Goal: Task Accomplishment & Management: Use online tool/utility

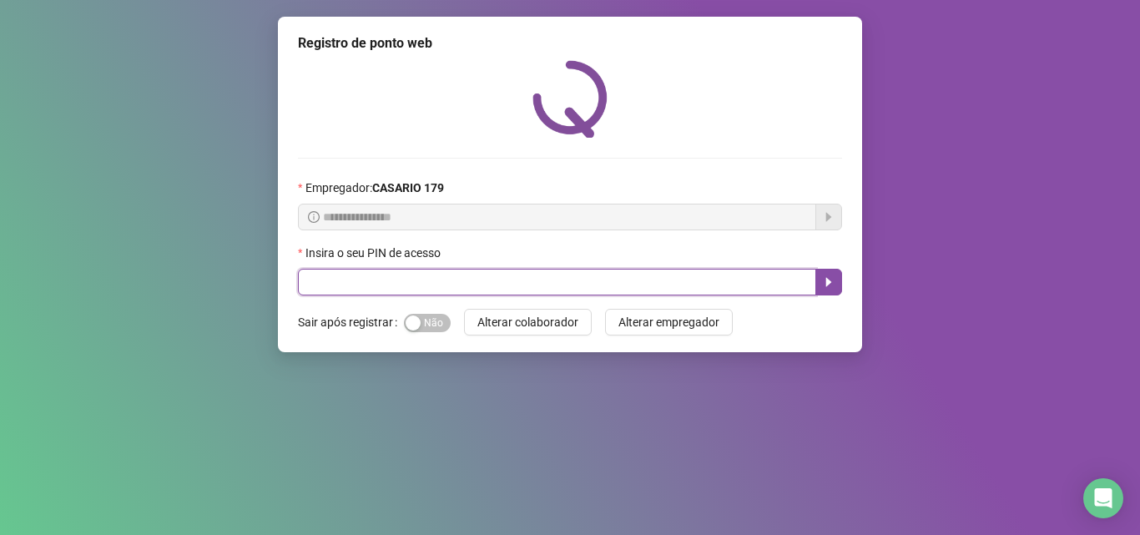
click at [360, 279] on input "text" at bounding box center [557, 282] width 518 height 27
type input "*****"
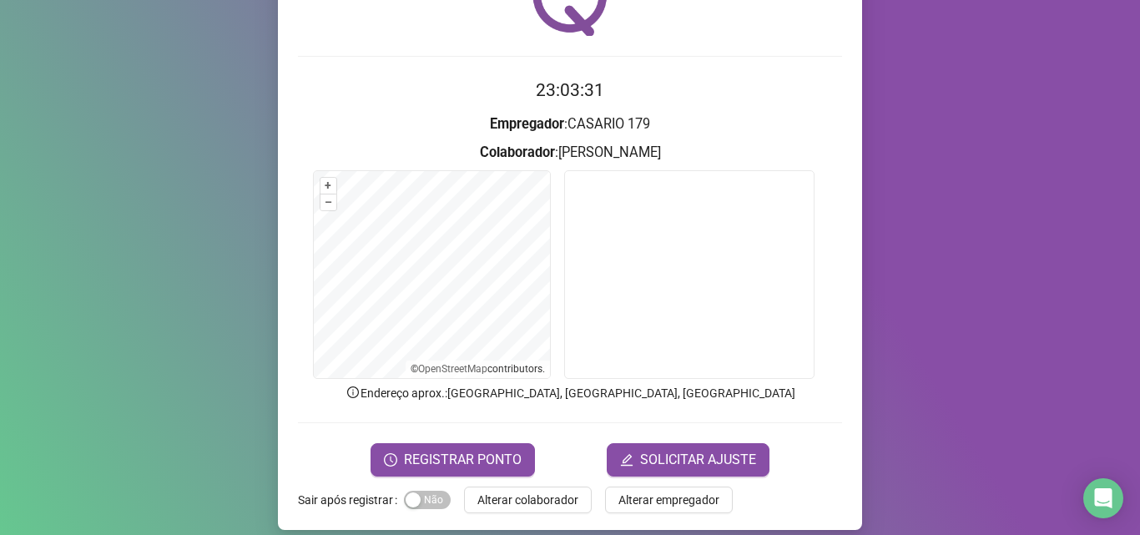
scroll to position [117, 0]
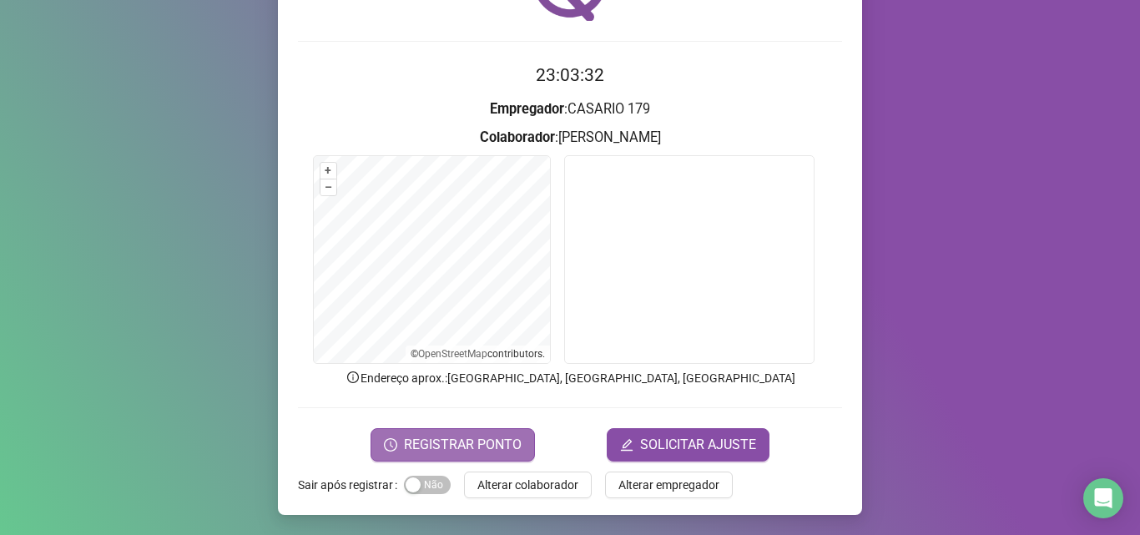
drag, startPoint x: 456, startPoint y: 434, endPoint x: 457, endPoint y: 448, distance: 14.2
click at [457, 448] on span "REGISTRAR PONTO" at bounding box center [463, 445] width 118 height 20
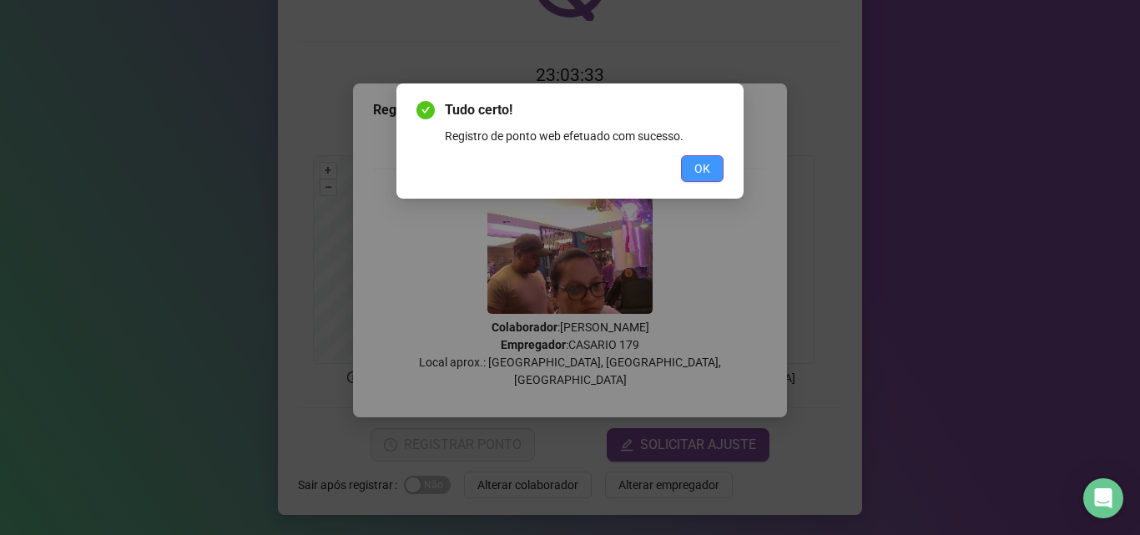
click at [707, 169] on span "OK" at bounding box center [702, 168] width 16 height 18
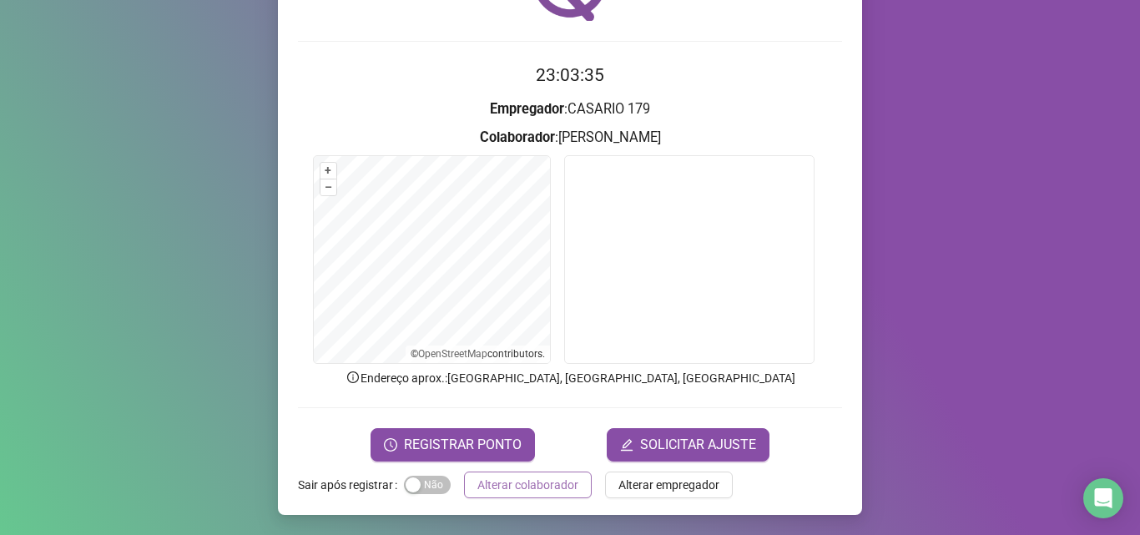
click at [544, 484] on span "Alterar colaborador" at bounding box center [527, 485] width 101 height 18
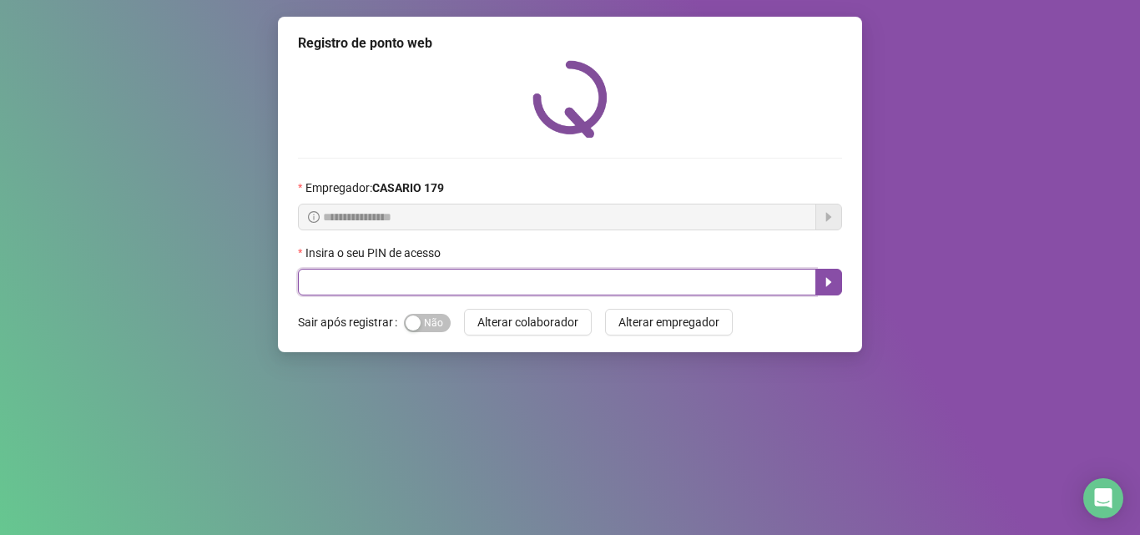
click at [333, 279] on input "text" at bounding box center [557, 282] width 518 height 27
type input "*****"
click at [831, 282] on icon "caret-right" at bounding box center [829, 282] width 6 height 9
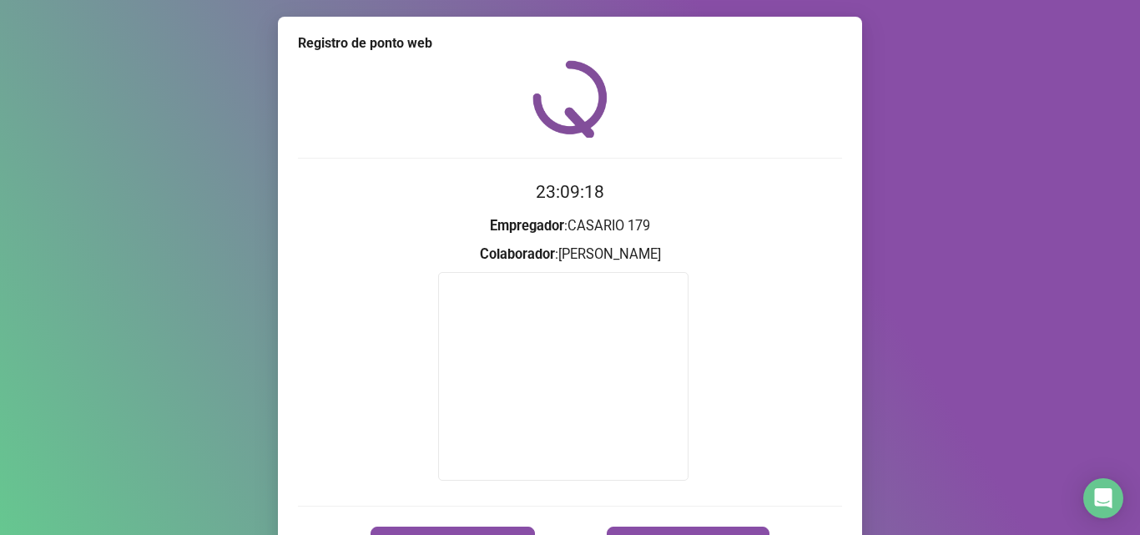
scroll to position [98, 0]
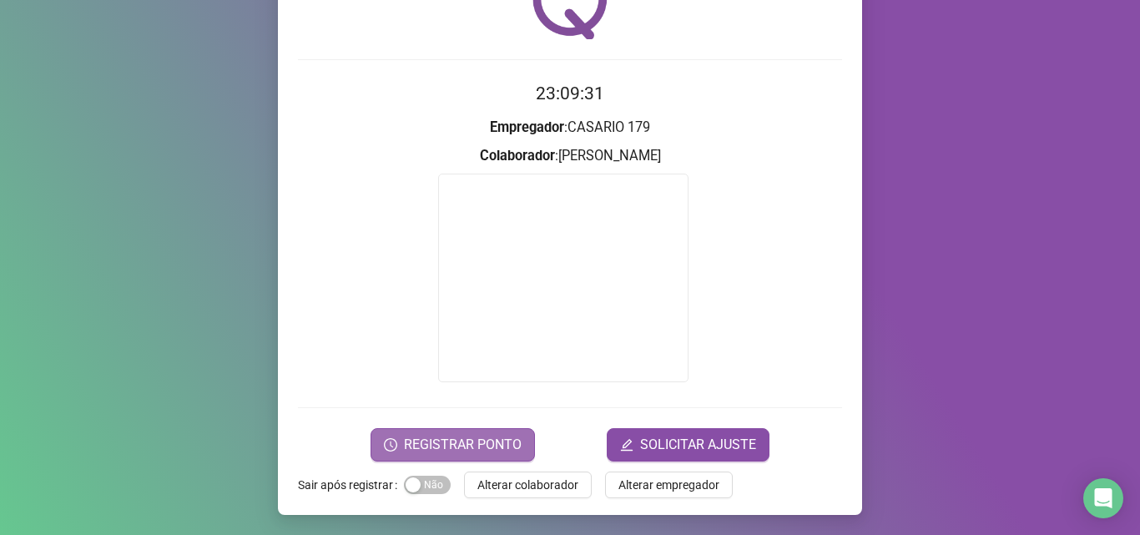
click at [462, 452] on span "REGISTRAR PONTO" at bounding box center [463, 445] width 118 height 20
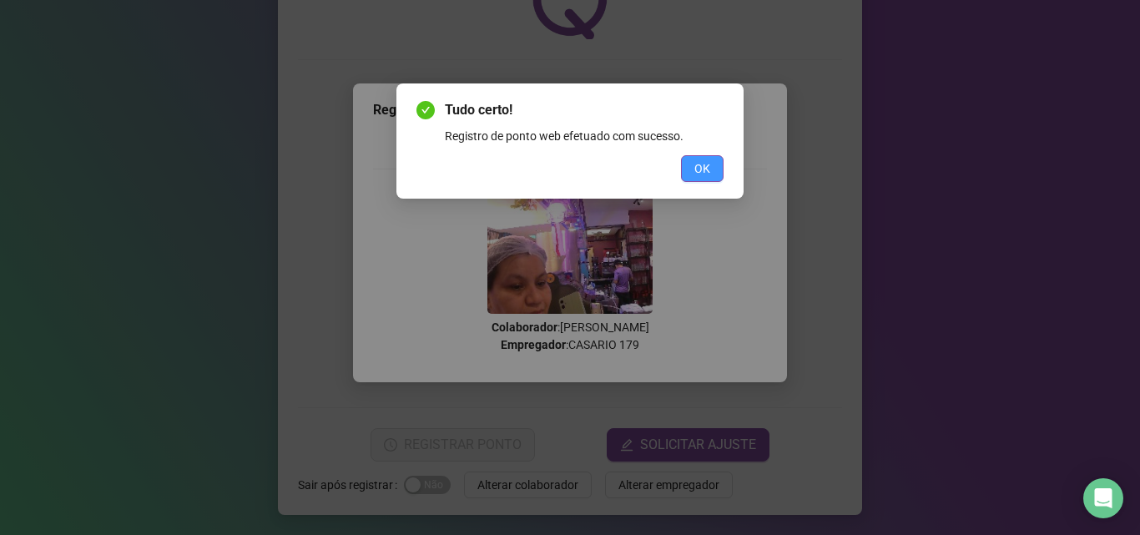
click at [702, 163] on span "OK" at bounding box center [702, 168] width 16 height 18
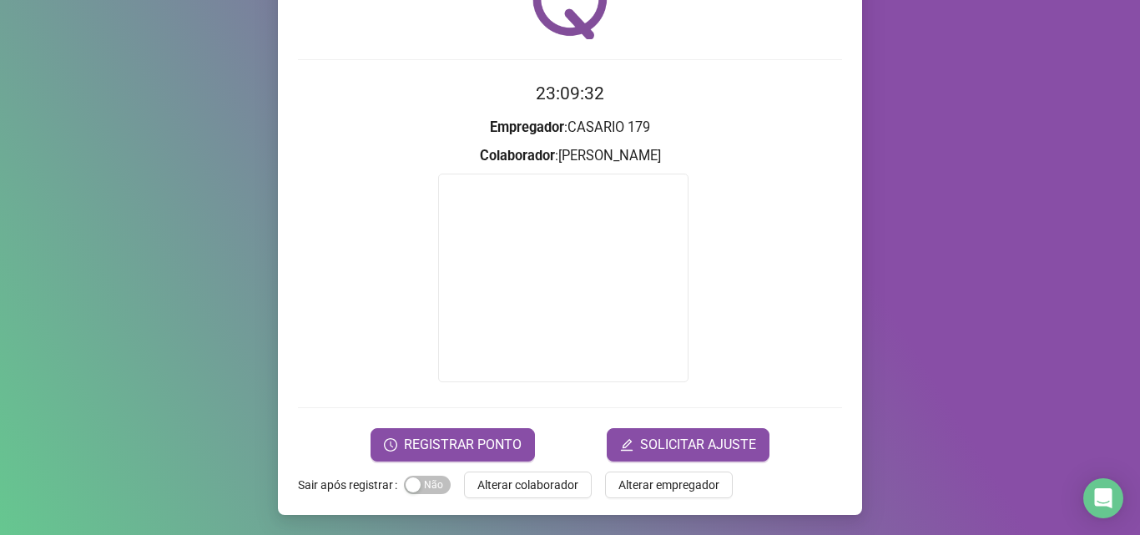
drag, startPoint x: 702, startPoint y: 163, endPoint x: 688, endPoint y: 197, distance: 36.7
drag, startPoint x: 688, startPoint y: 197, endPoint x: 531, endPoint y: 486, distance: 328.9
click at [522, 484] on span "Alterar colaborador" at bounding box center [527, 485] width 101 height 18
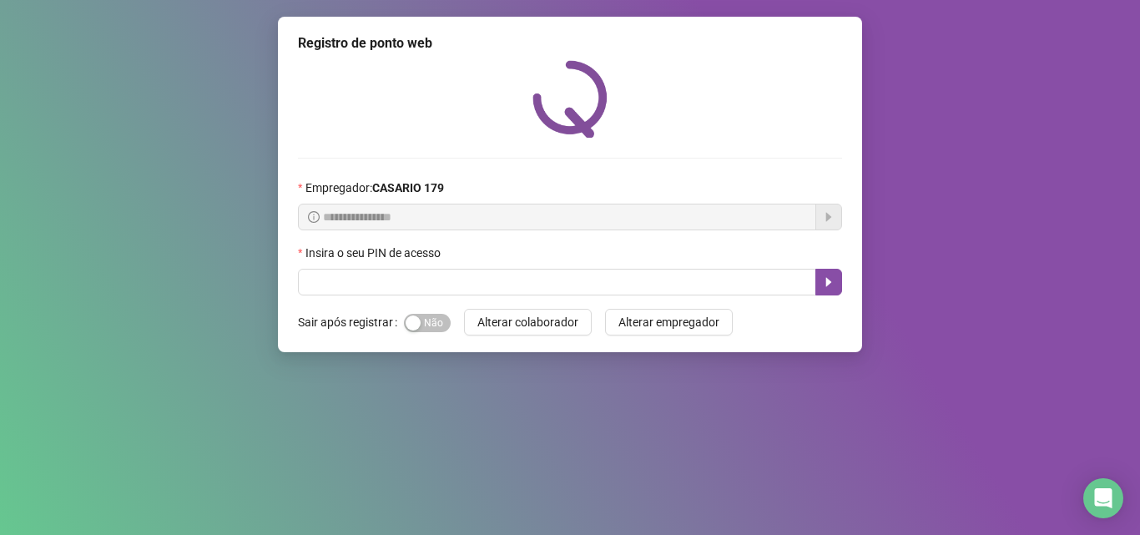
scroll to position [0, 0]
